Goal: Navigation & Orientation: Go to known website

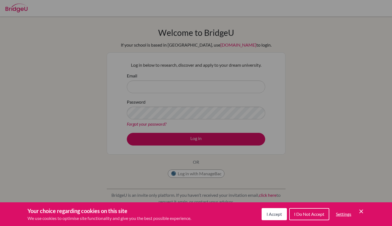
click at [287, 37] on div "Cookie Preferences" at bounding box center [196, 113] width 392 height 226
click at [279, 218] on button "I Accept" at bounding box center [274, 214] width 25 height 12
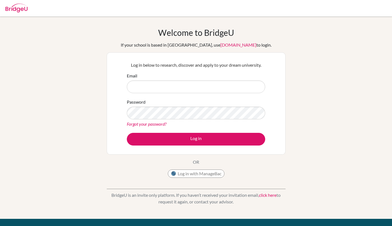
click at [270, 195] on link "click here" at bounding box center [268, 194] width 18 height 5
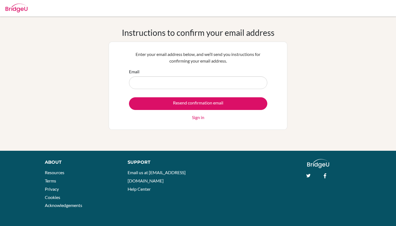
click at [23, 9] on img at bounding box center [17, 8] width 22 height 9
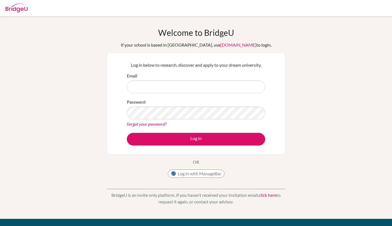
click at [23, 10] on img at bounding box center [17, 8] width 22 height 9
